Goal: Information Seeking & Learning: Learn about a topic

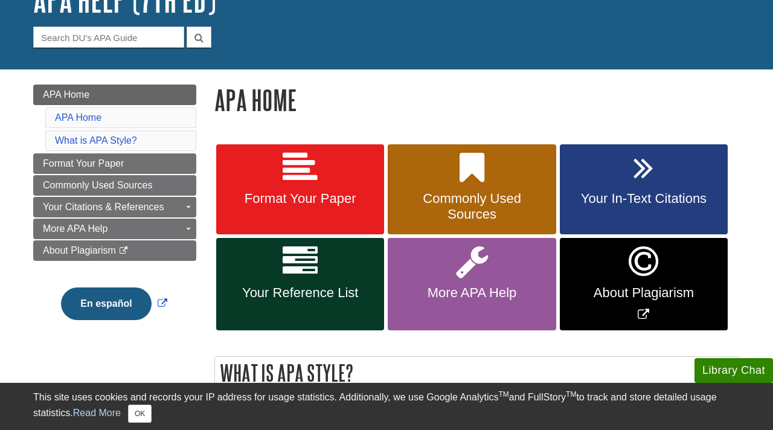
scroll to position [97, 0]
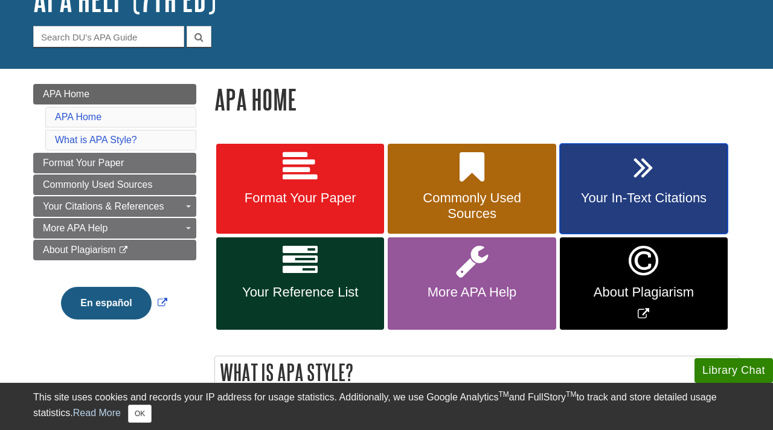
click at [626, 188] on link "Your In-Text Citations" at bounding box center [643, 189] width 168 height 91
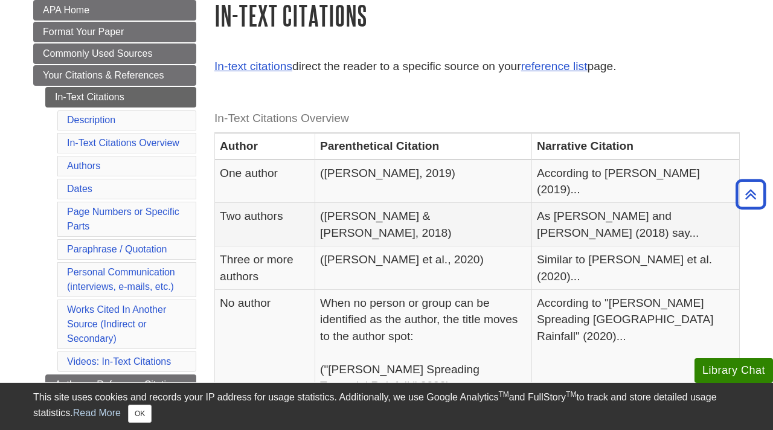
scroll to position [137, 0]
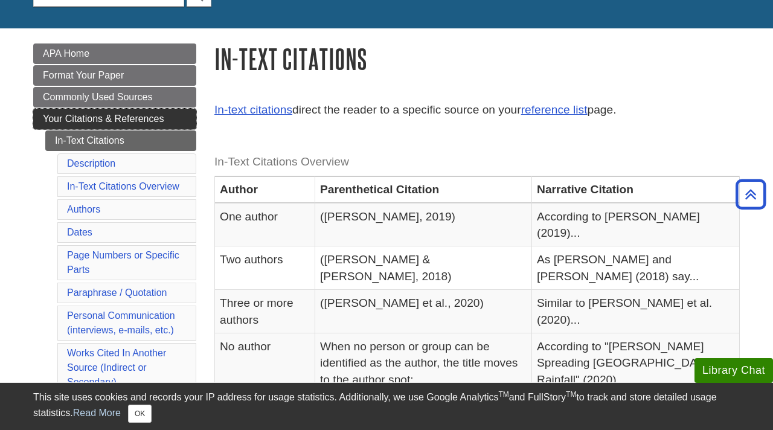
click at [139, 124] on span "Your Citations & References" at bounding box center [103, 118] width 121 height 10
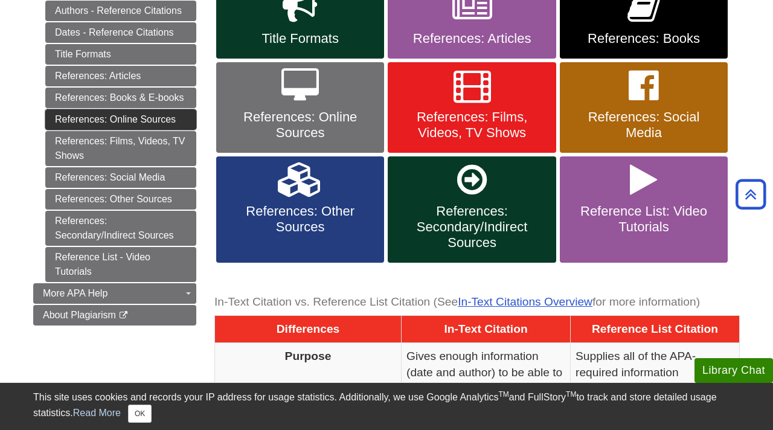
scroll to position [323, 0]
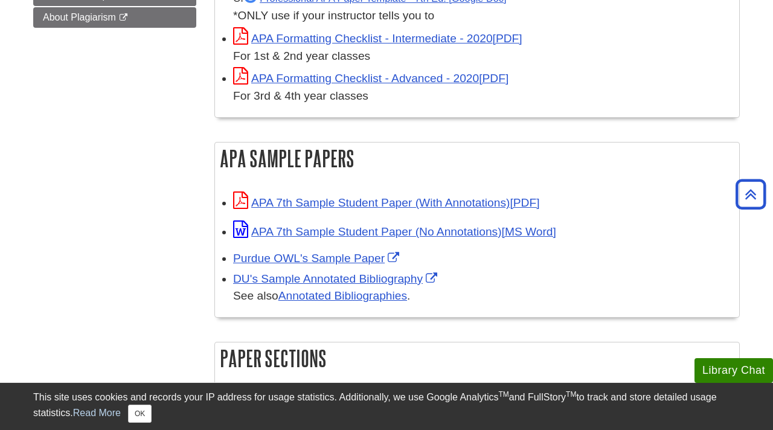
scroll to position [471, 0]
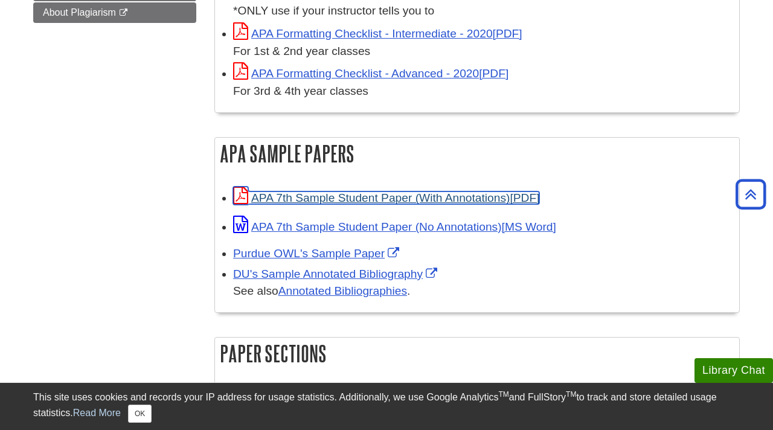
click at [432, 200] on link "APA 7th Sample Student Paper (With Annotations)" at bounding box center [386, 197] width 306 height 13
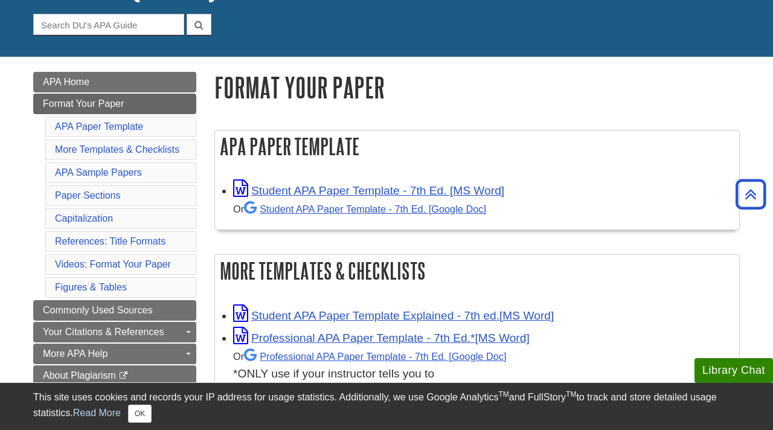
scroll to position [0, 0]
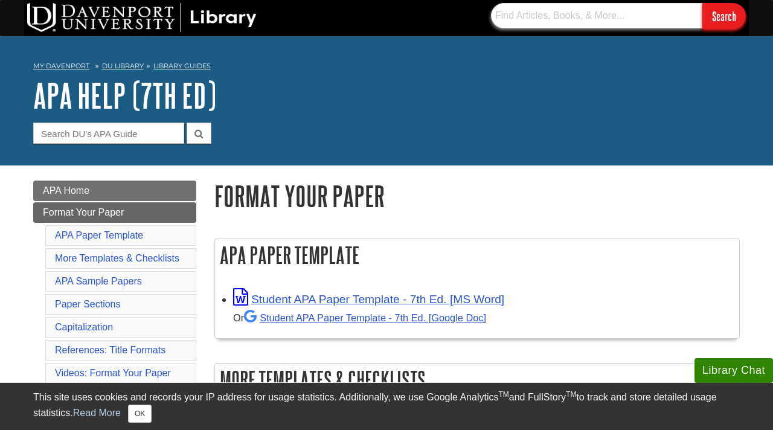
click at [581, 15] on input "text" at bounding box center [596, 15] width 211 height 25
type input "herpes 1"
click at [702, 3] on input "Search" at bounding box center [723, 16] width 43 height 26
